Goal: Task Accomplishment & Management: Use online tool/utility

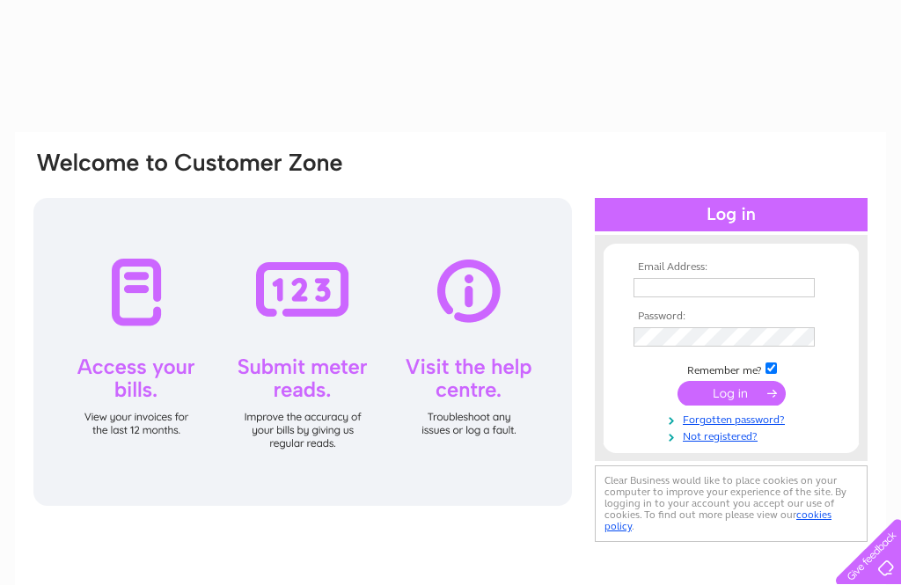
type input "Mail@tyriipottery.co.uk"
click at [731, 398] on input "submit" at bounding box center [732, 395] width 108 height 25
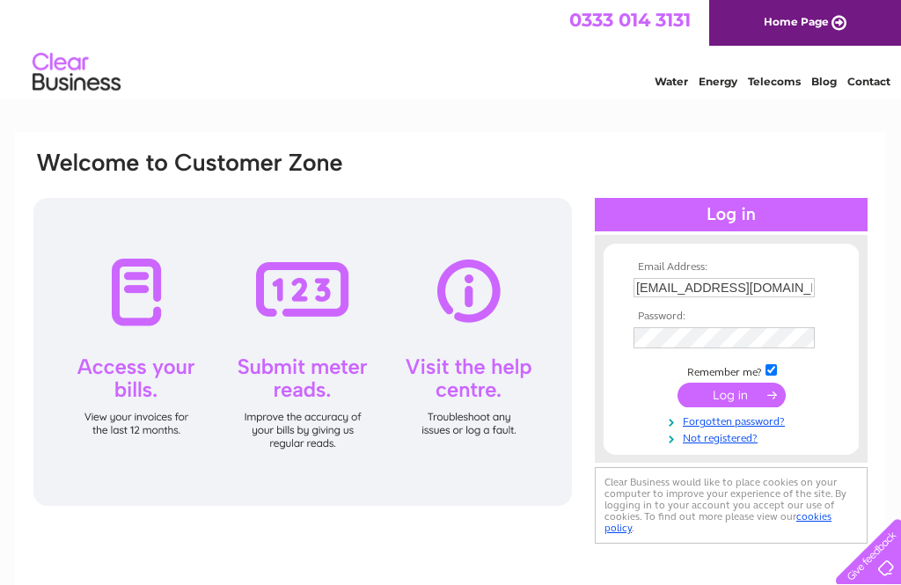
click at [750, 402] on input "submit" at bounding box center [732, 395] width 108 height 25
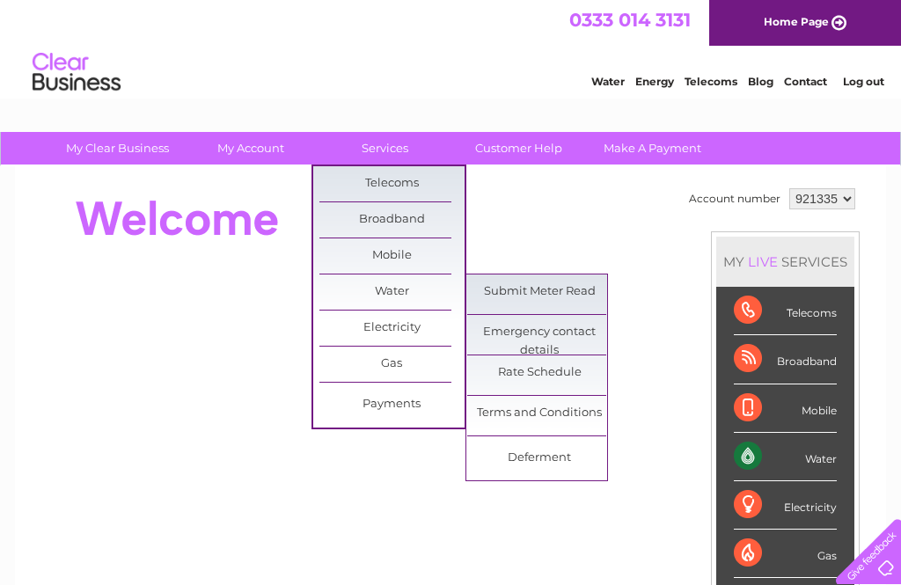
click at [560, 301] on link "Submit Meter Read" at bounding box center [539, 292] width 145 height 35
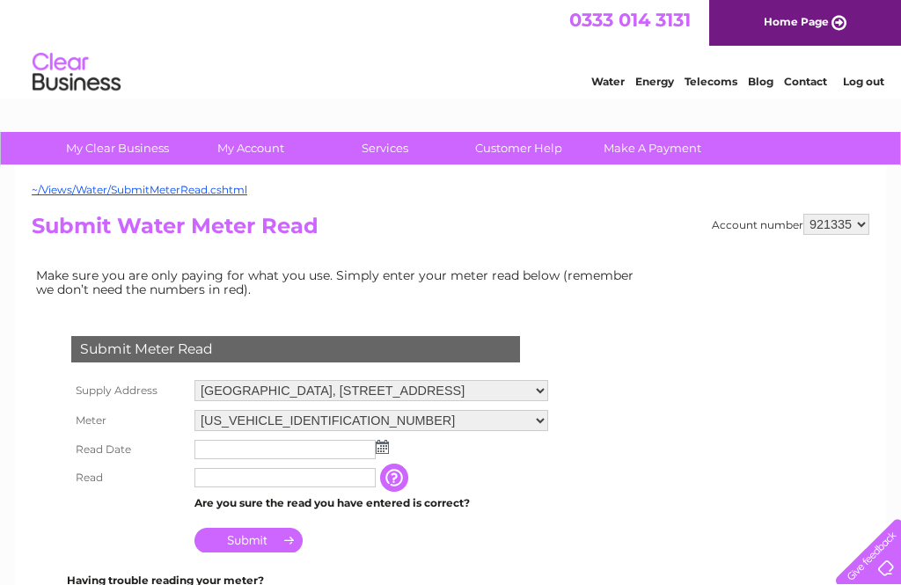
click at [228, 458] on input "text" at bounding box center [284, 449] width 181 height 19
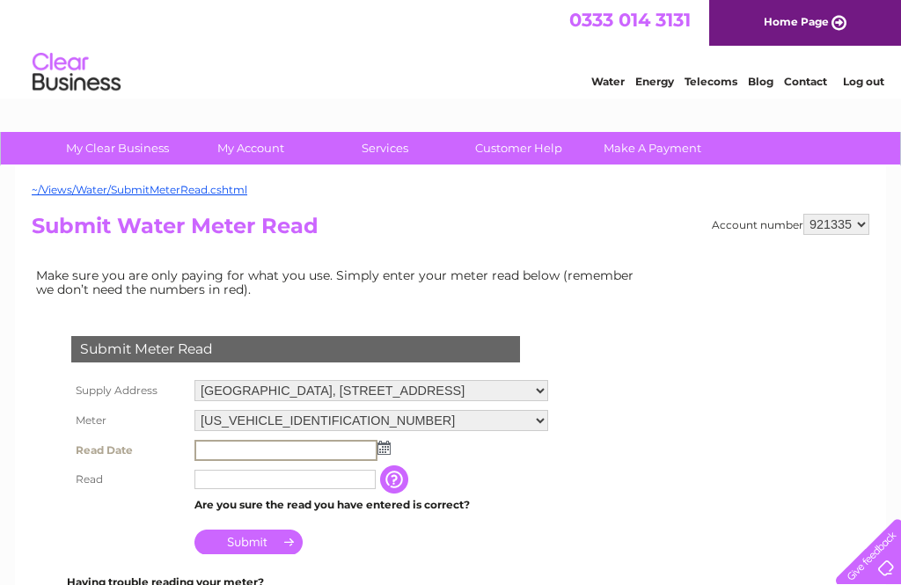
click at [247, 458] on input "text" at bounding box center [285, 450] width 183 height 21
click at [386, 455] on img at bounding box center [384, 448] width 13 height 14
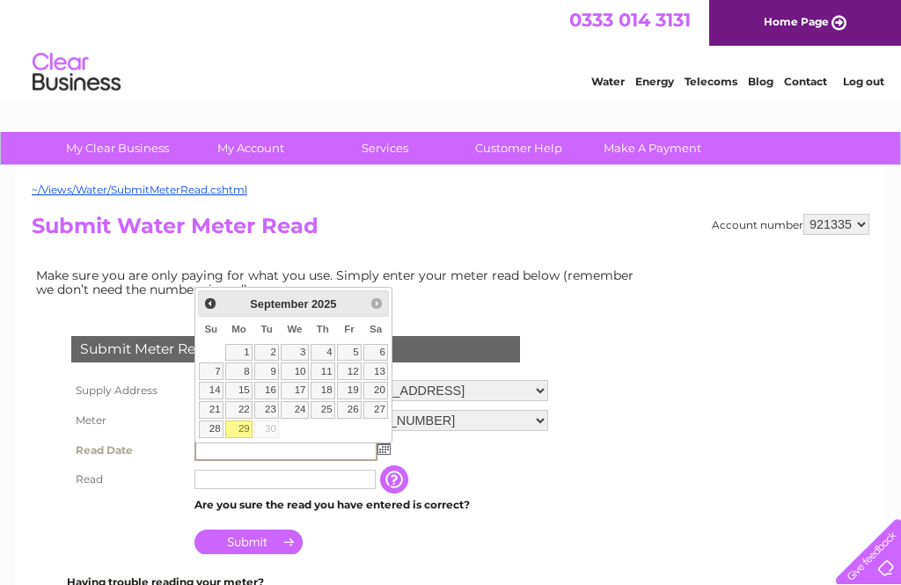
click at [260, 455] on input "text" at bounding box center [285, 450] width 183 height 21
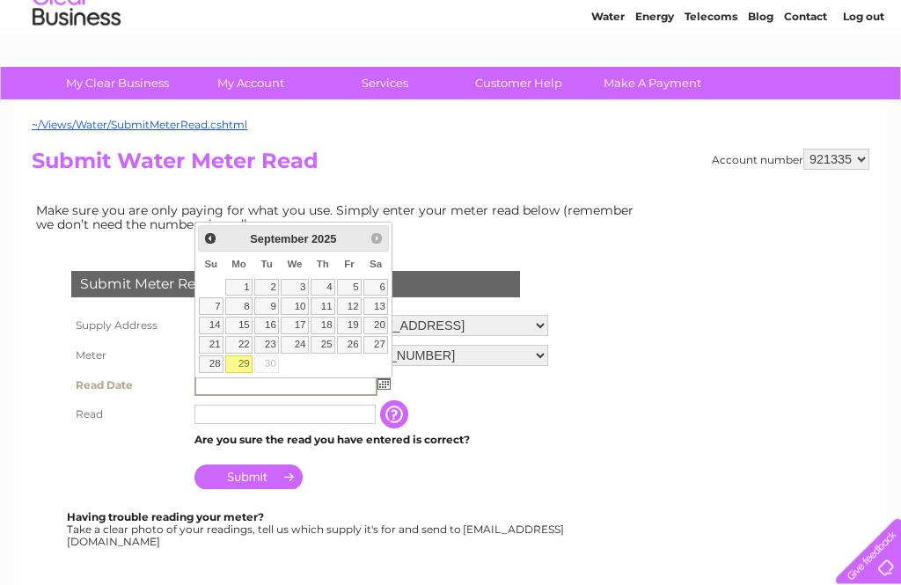
scroll to position [65, 0]
click at [248, 359] on link "29" at bounding box center [238, 365] width 27 height 18
type input "[DATE]"
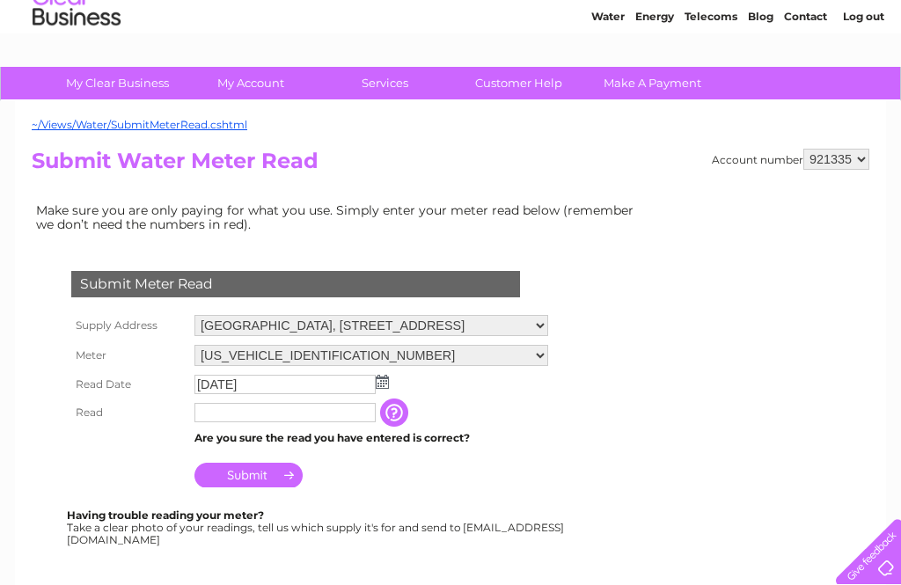
click at [234, 419] on input "text" at bounding box center [284, 412] width 181 height 19
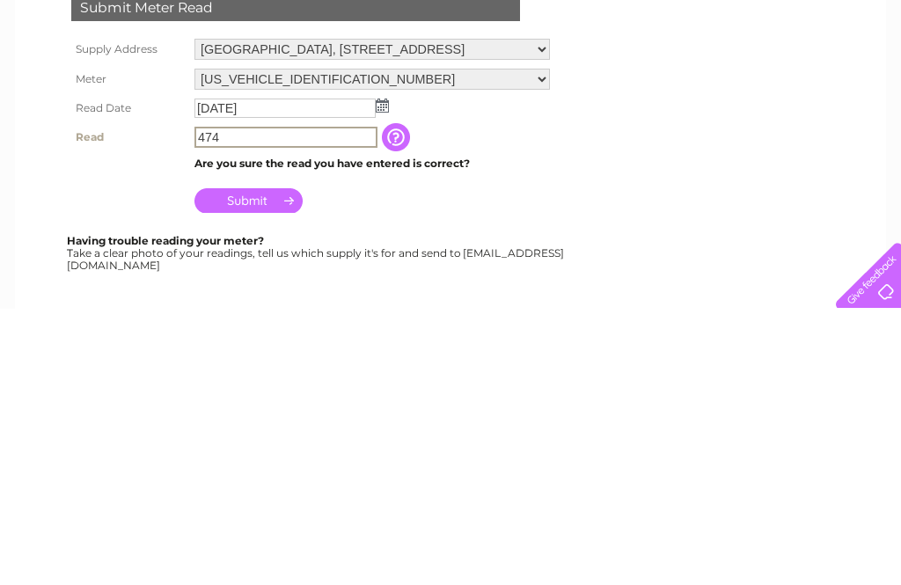
scroll to position [341, 0]
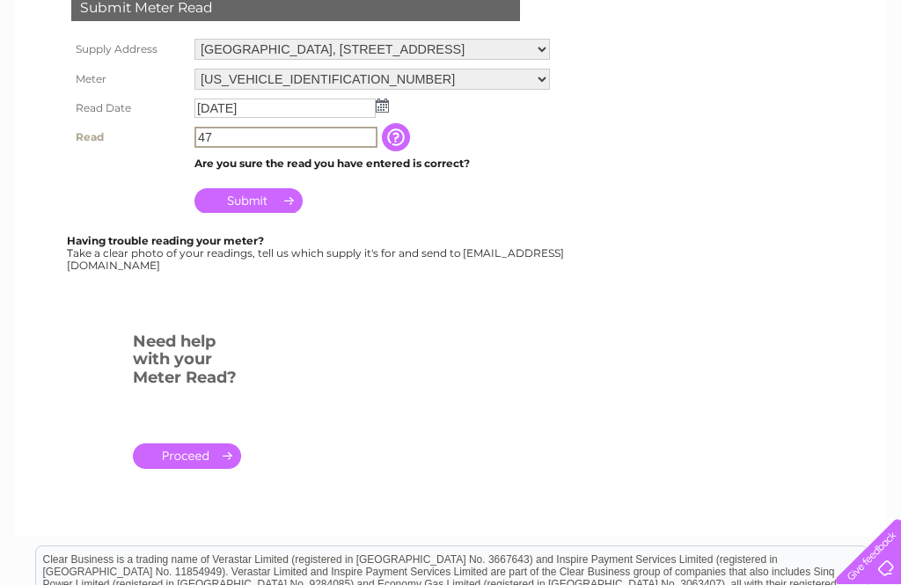
type input "4"
type input "00474"
click at [276, 209] on input "Submit" at bounding box center [248, 200] width 108 height 25
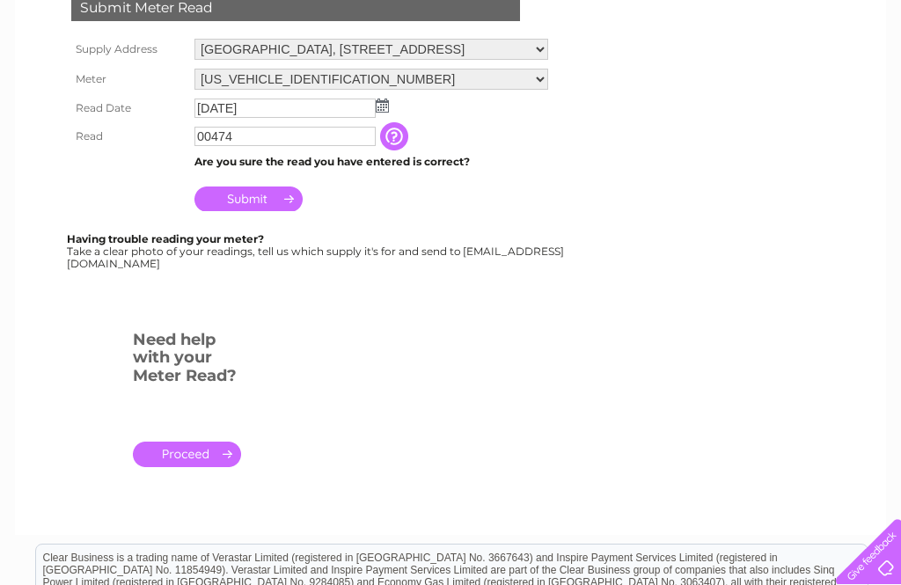
scroll to position [398, 0]
